Goal: Information Seeking & Learning: Learn about a topic

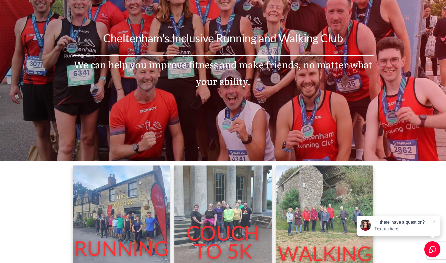
click at [435, 221] on icon at bounding box center [435, 221] width 3 height 3
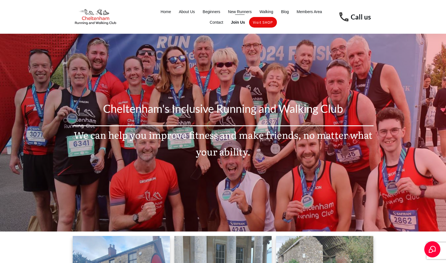
click at [241, 13] on span "New Runners" at bounding box center [240, 12] width 24 height 8
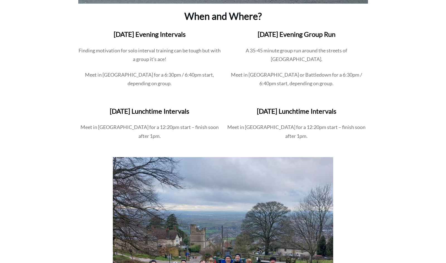
scroll to position [615, 0]
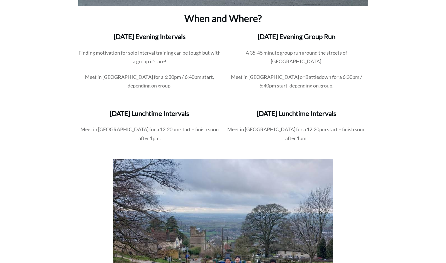
drag, startPoint x: 254, startPoint y: 137, endPoint x: 253, endPoint y: 131, distance: 5.4
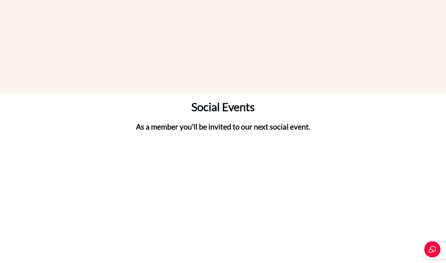
scroll to position [2049, 0]
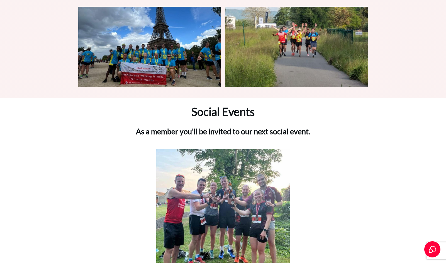
drag, startPoint x: 257, startPoint y: 104, endPoint x: 257, endPoint y: 100, distance: 3.9
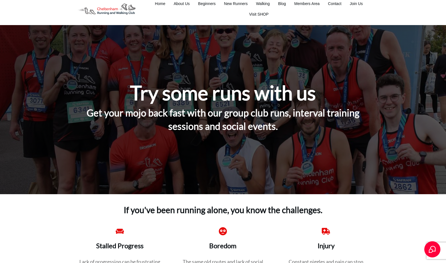
scroll to position [0, 0]
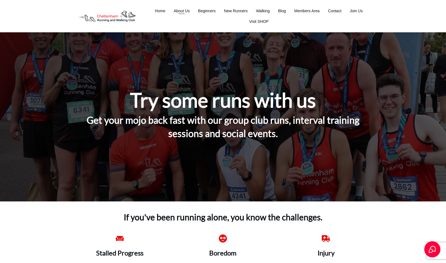
click at [180, 13] on span "About Us" at bounding box center [182, 11] width 16 height 8
